Goal: Information Seeking & Learning: Check status

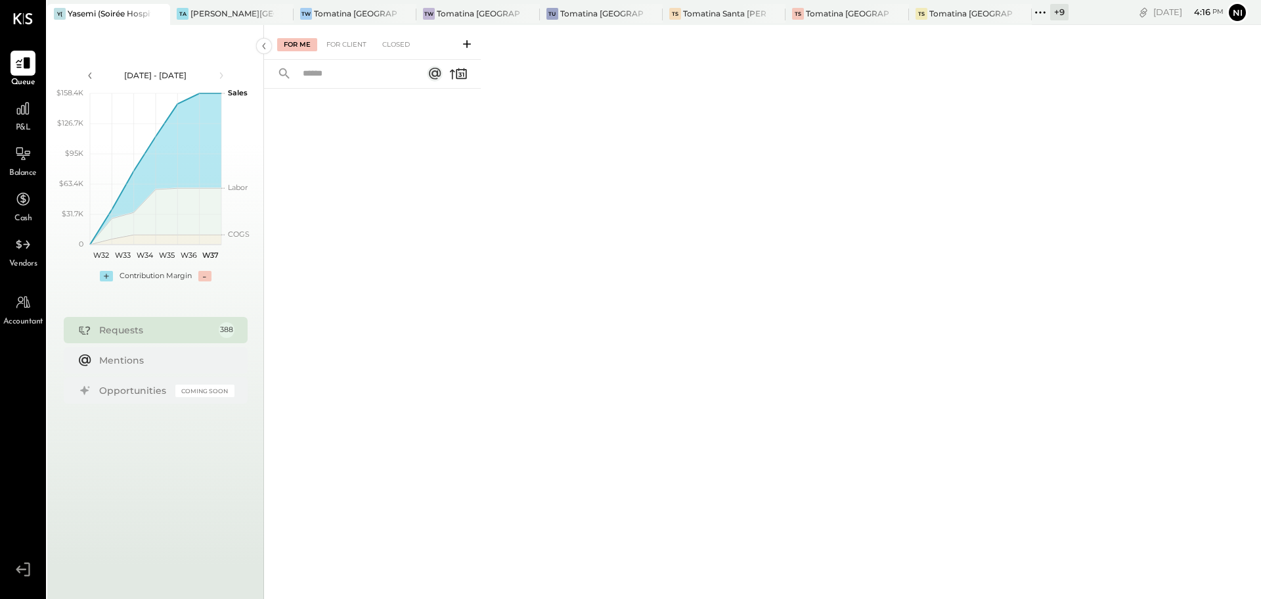
click at [18, 127] on span "P&L" at bounding box center [23, 128] width 15 height 12
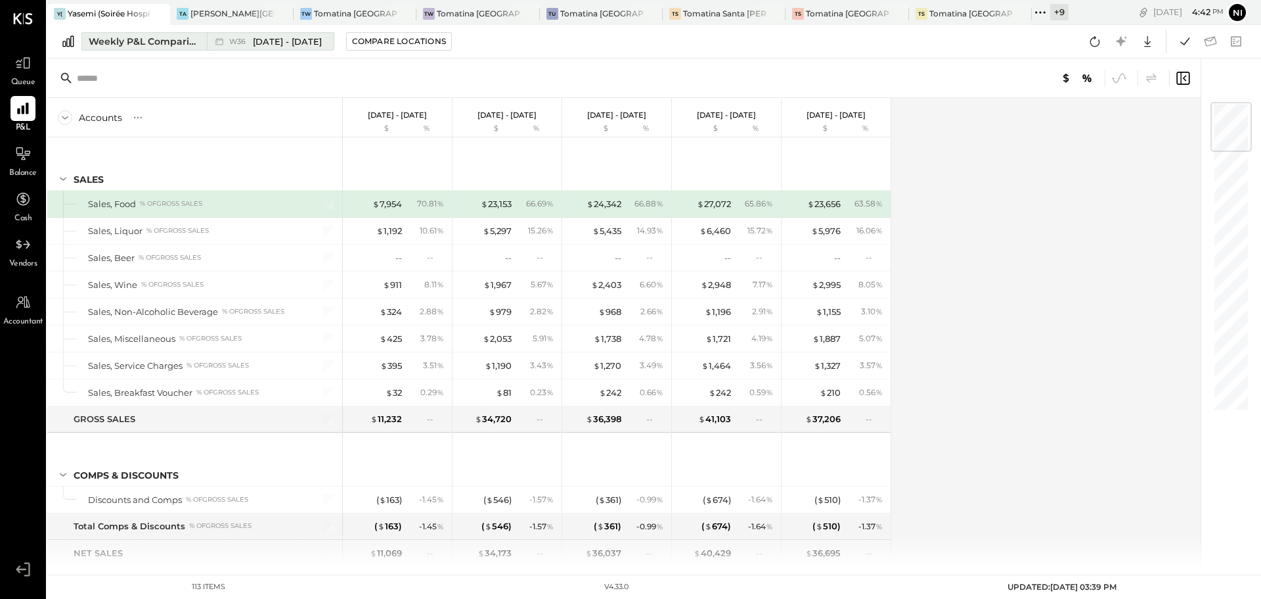
click at [147, 35] on div "Weekly P&L Comparison" at bounding box center [144, 41] width 110 height 13
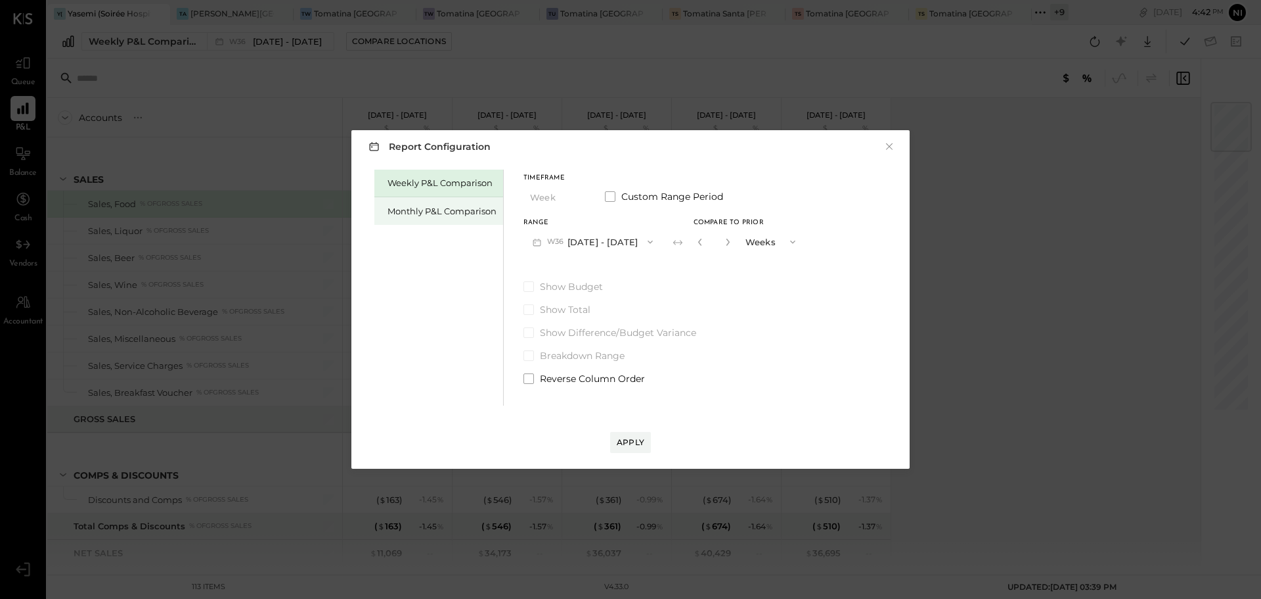
click at [407, 202] on div "Monthly P&L Comparison" at bounding box center [439, 211] width 129 height 28
click at [566, 242] on span "M09" at bounding box center [557, 242] width 20 height 11
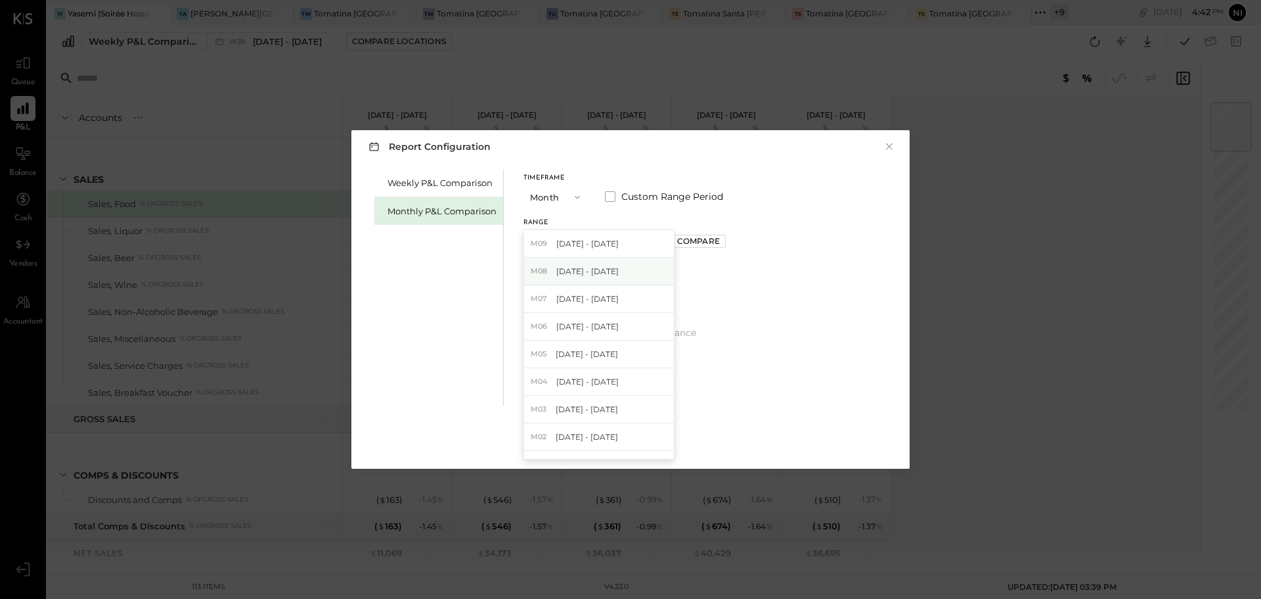
click at [574, 278] on div "M08 Aug 1 - 31, 2025" at bounding box center [599, 272] width 150 height 28
click at [630, 441] on div "Apply" at bounding box center [631, 441] width 28 height 11
